Goal: Find specific page/section: Find specific page/section

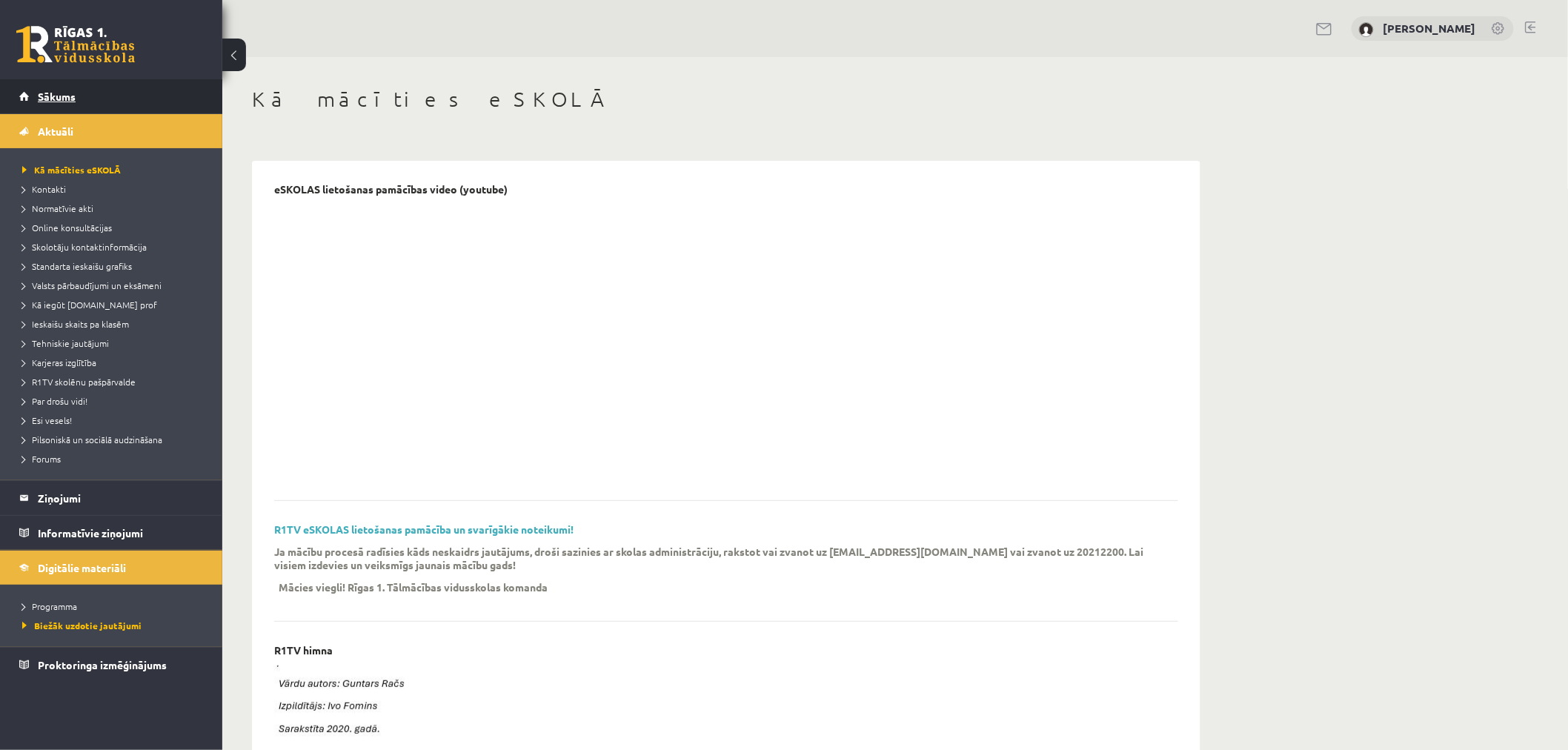
click at [41, 91] on span "Sākums" at bounding box center [57, 96] width 38 height 13
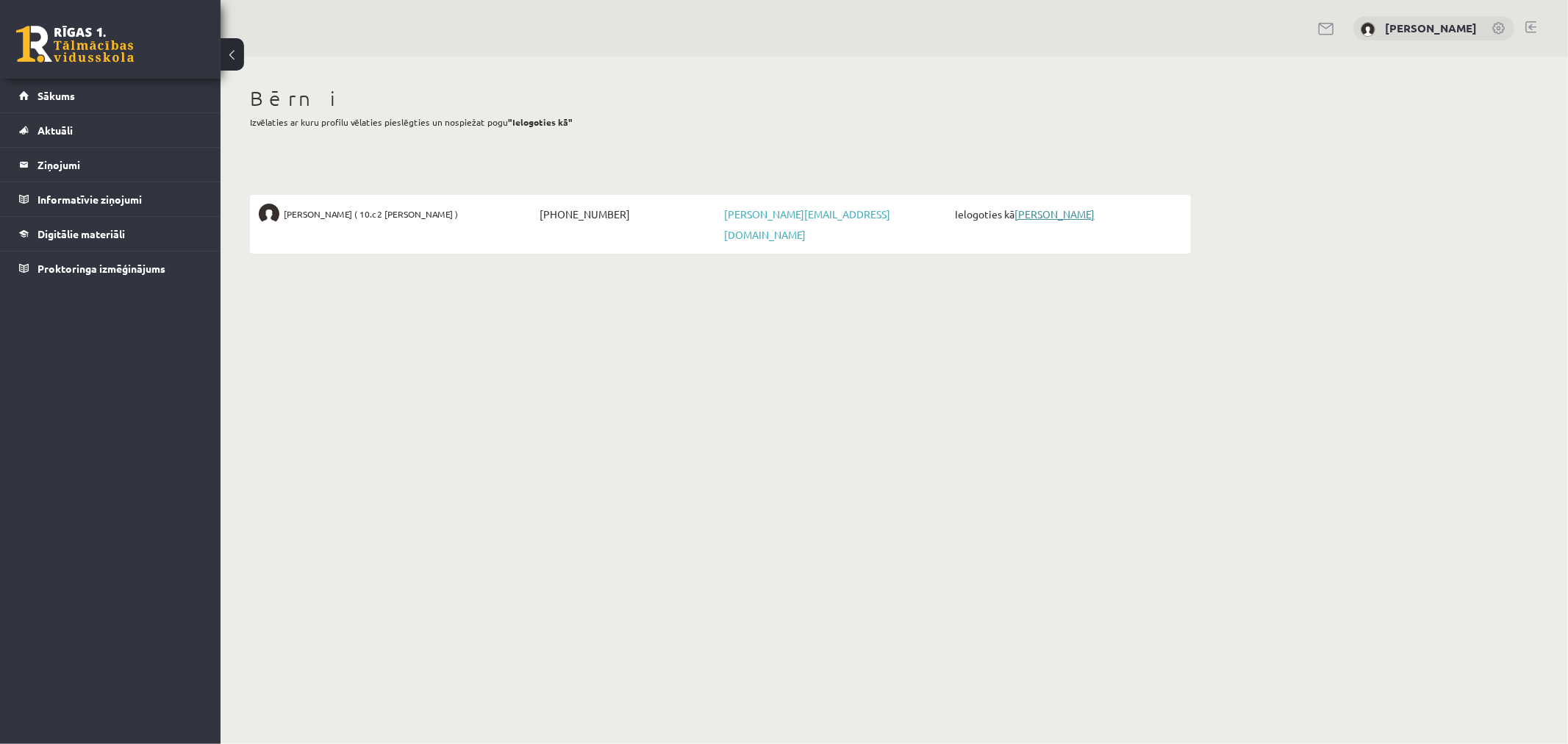
click at [1076, 217] on link "[PERSON_NAME]" at bounding box center [1054, 213] width 80 height 13
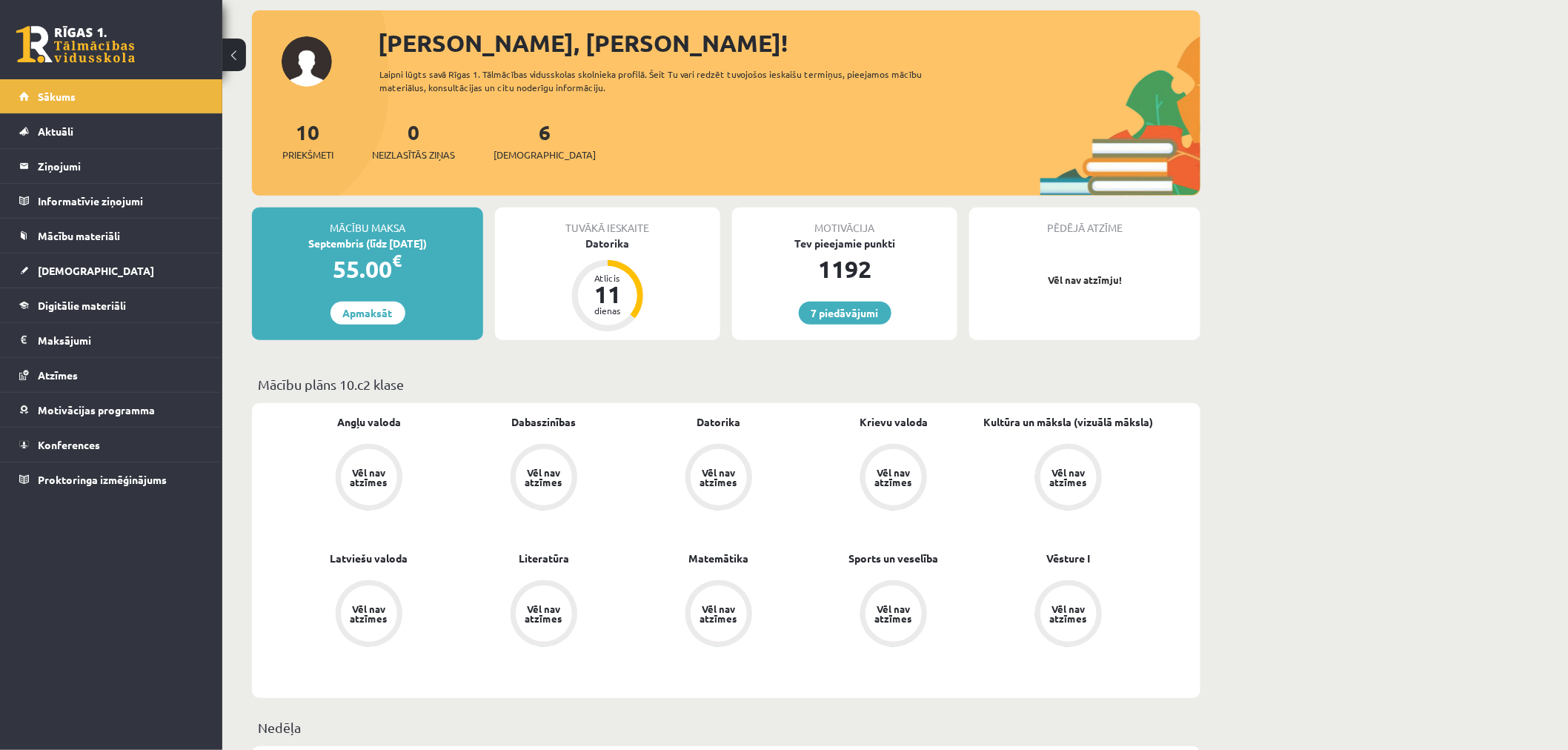
scroll to position [329, 0]
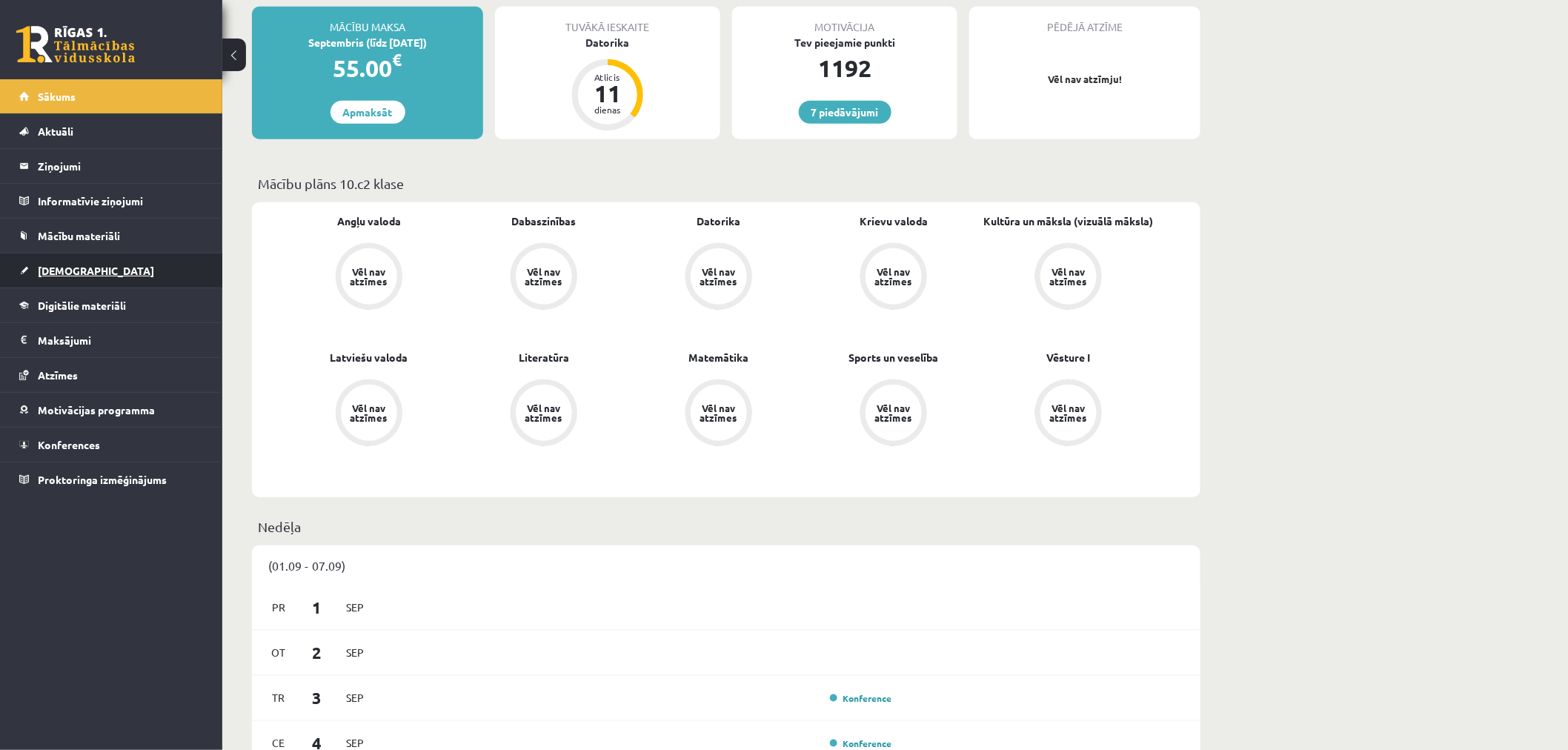
click at [63, 268] on span "Ieskaites" at bounding box center [96, 270] width 116 height 13
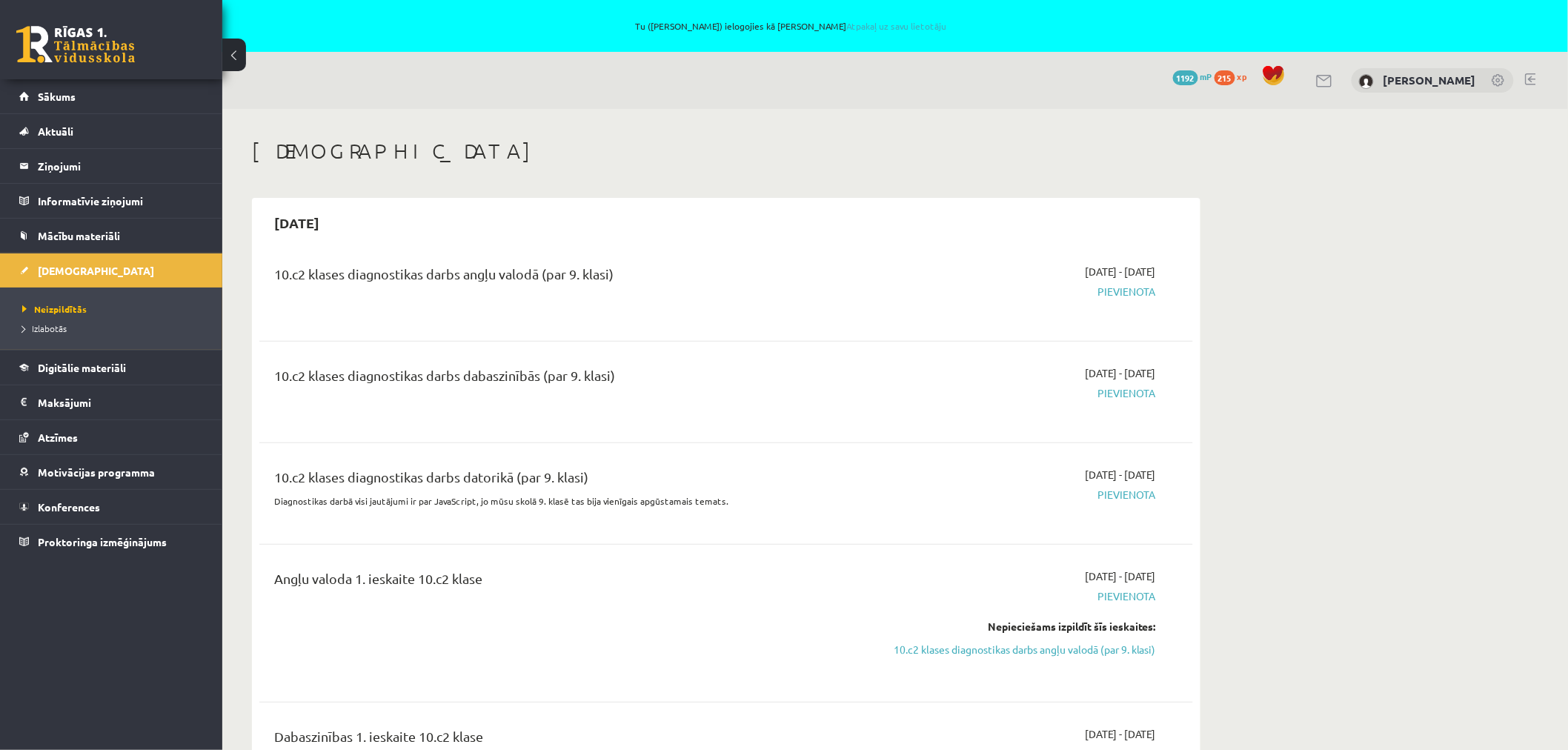
click at [1528, 77] on link at bounding box center [1531, 79] width 11 height 12
